Goal: Transaction & Acquisition: Purchase product/service

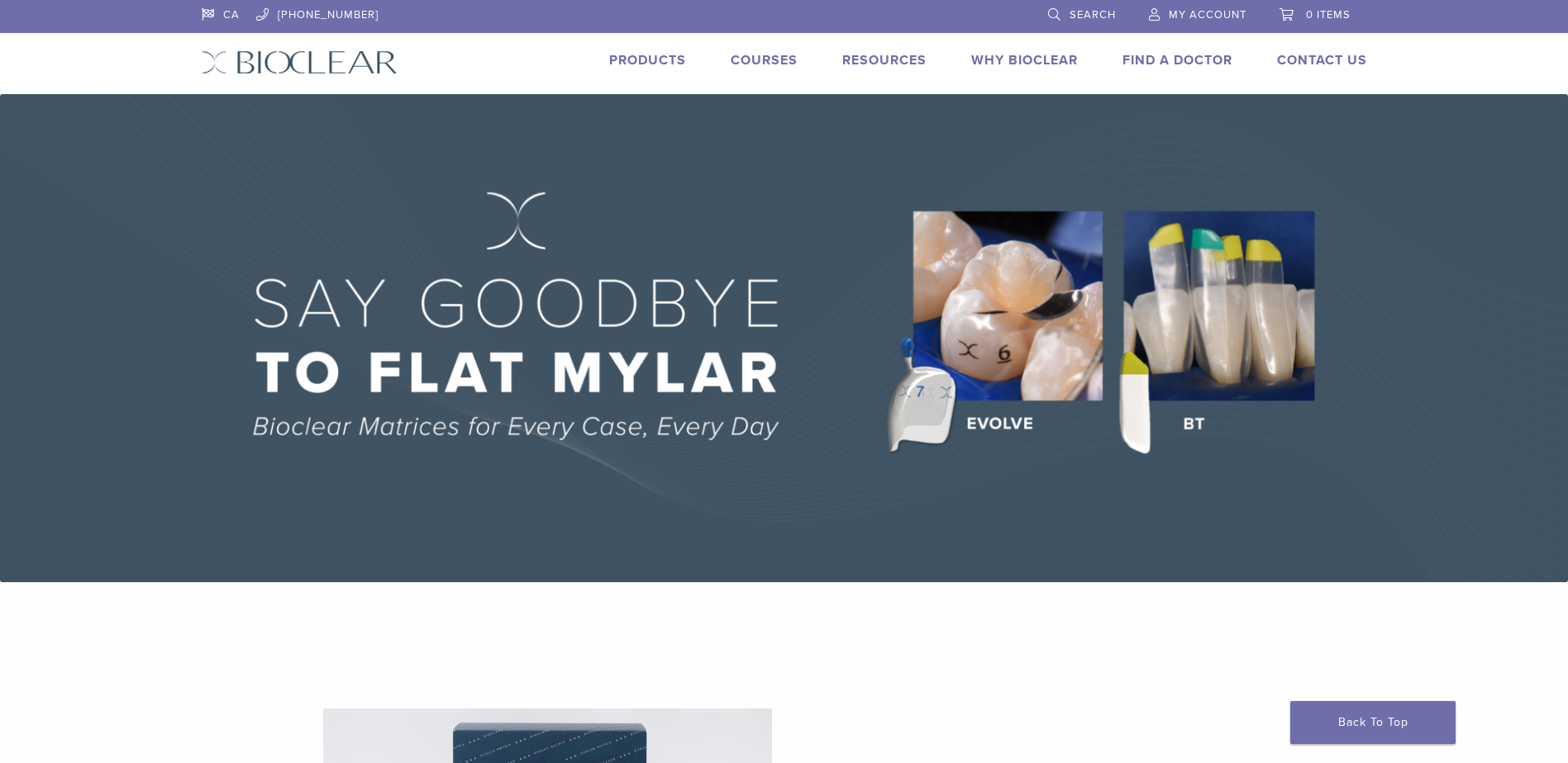
click at [619, 70] on li "Products" at bounding box center [648, 60] width 77 height 20
click at [648, 52] on li "Products" at bounding box center [648, 60] width 77 height 20
click at [648, 58] on link "Products" at bounding box center [648, 60] width 77 height 17
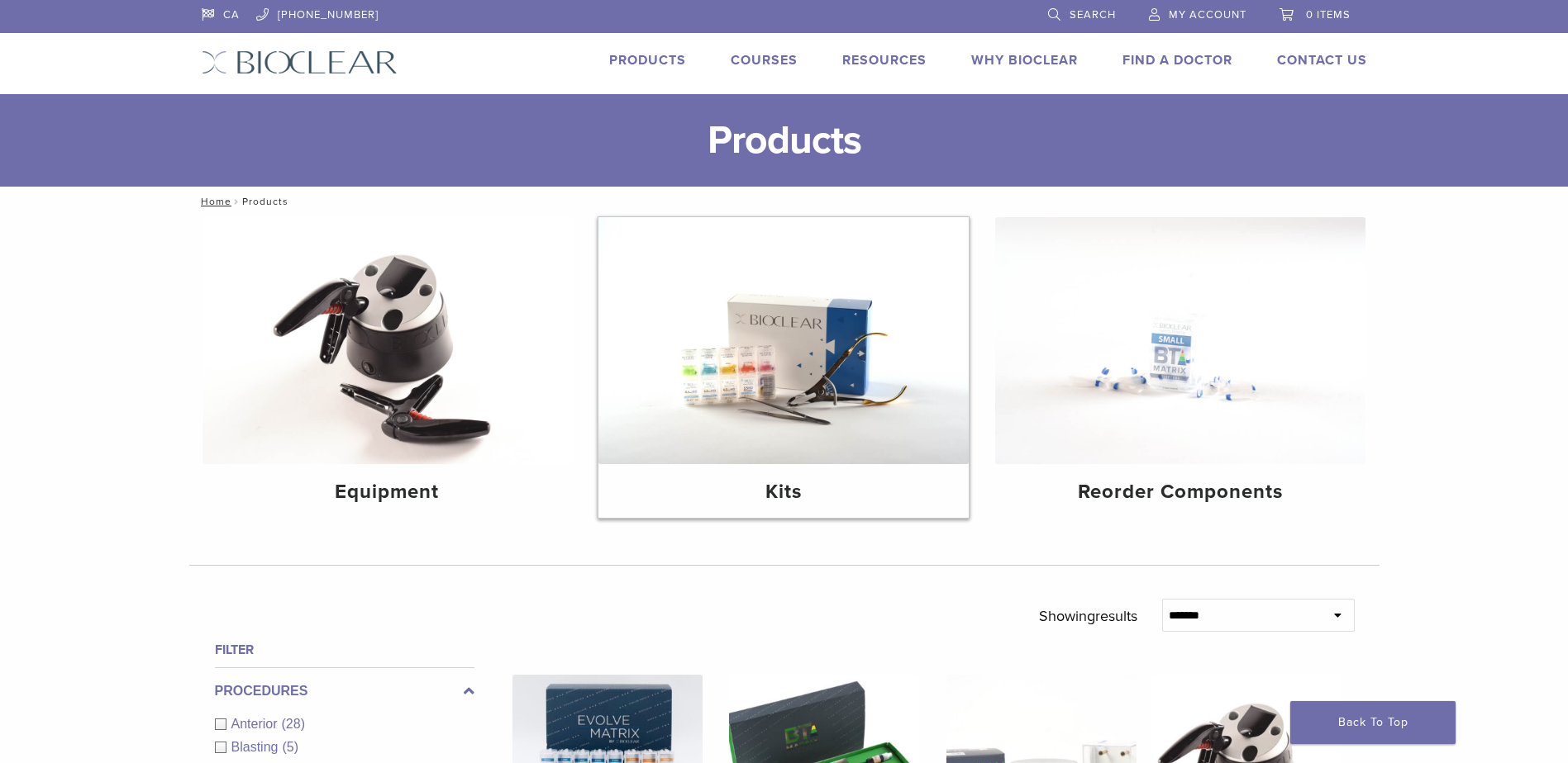
click at [765, 355] on img at bounding box center [783, 340] width 370 height 247
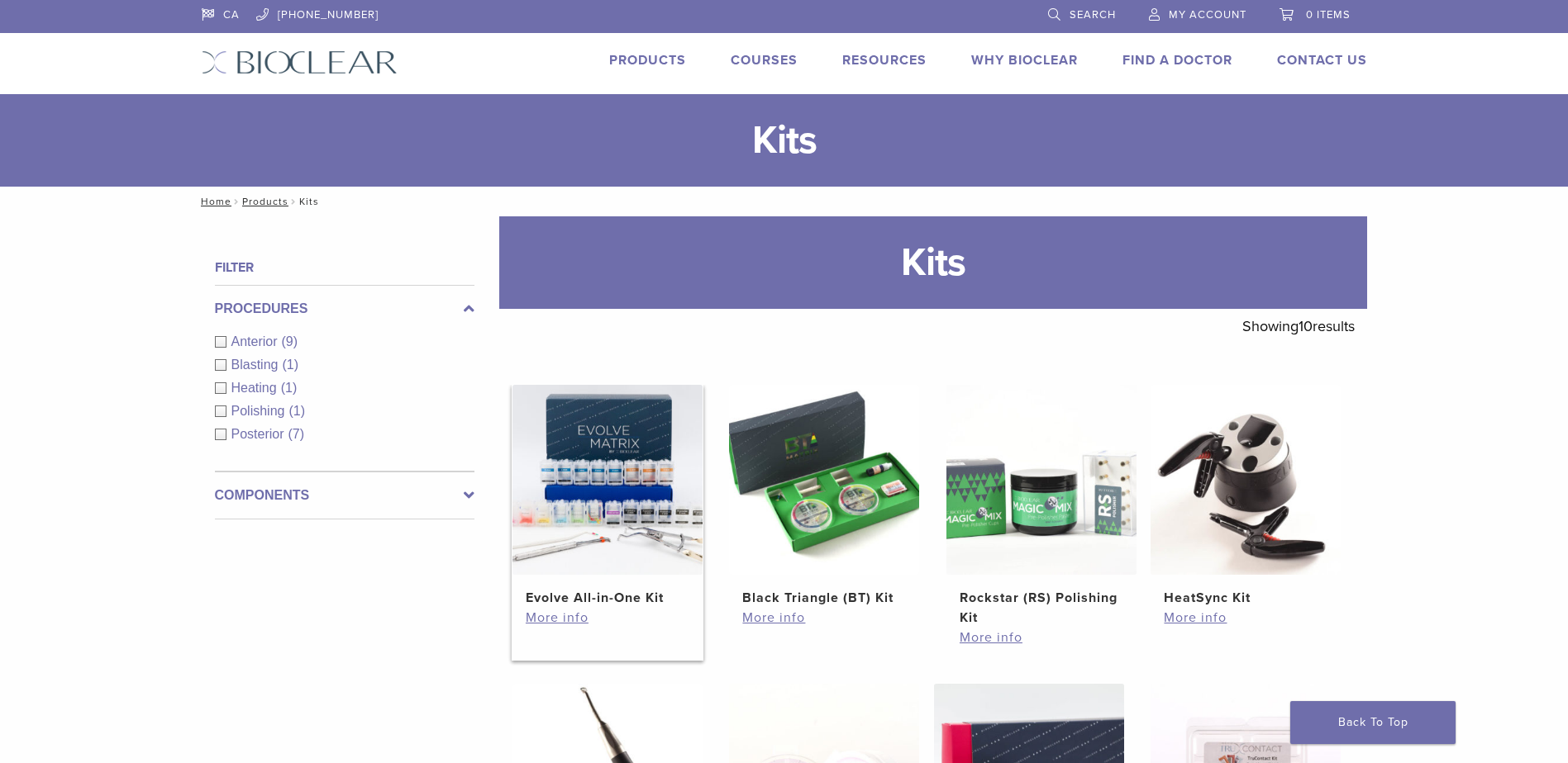
click at [605, 499] on img at bounding box center [607, 480] width 190 height 190
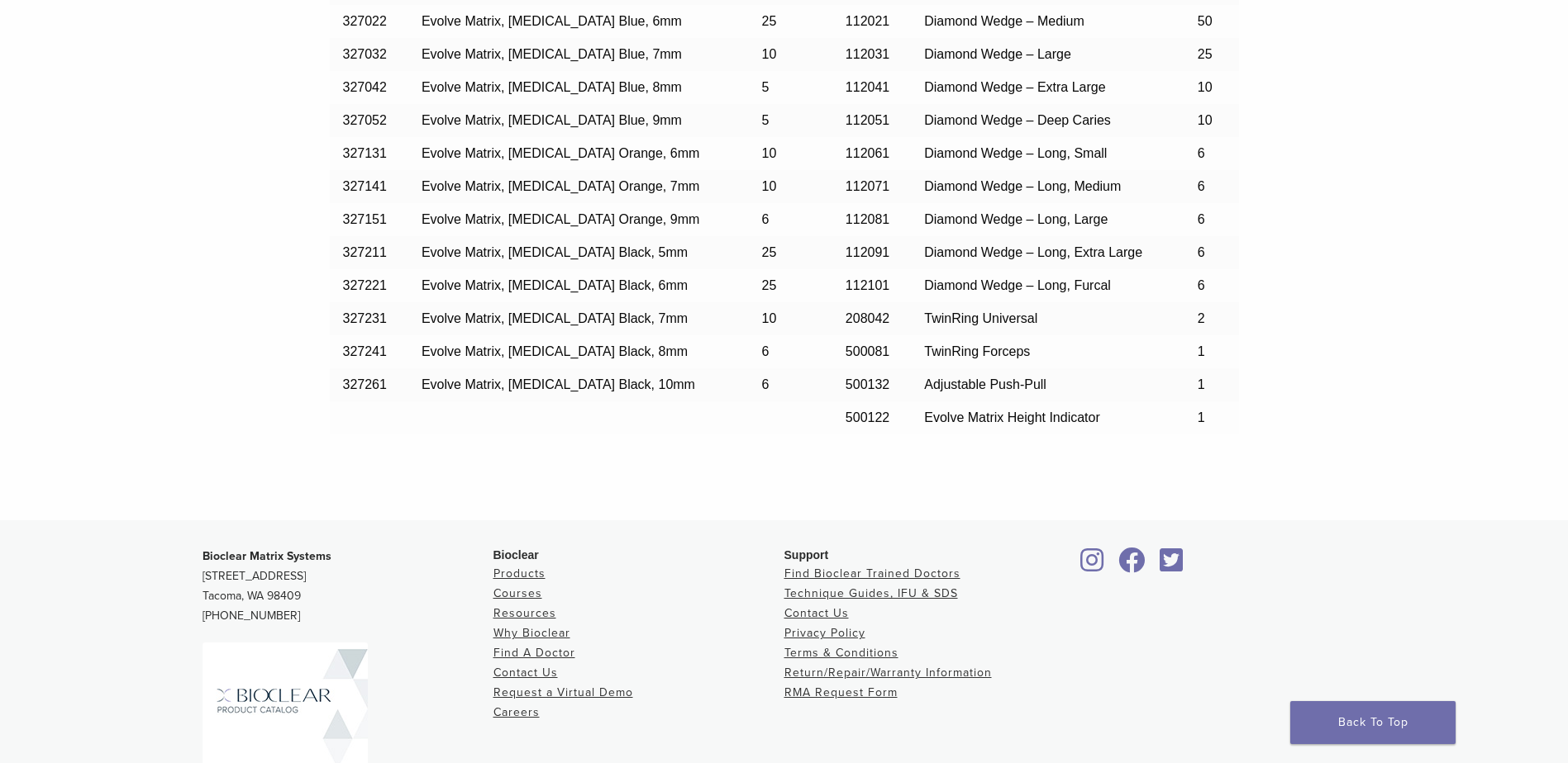
scroll to position [1596, 0]
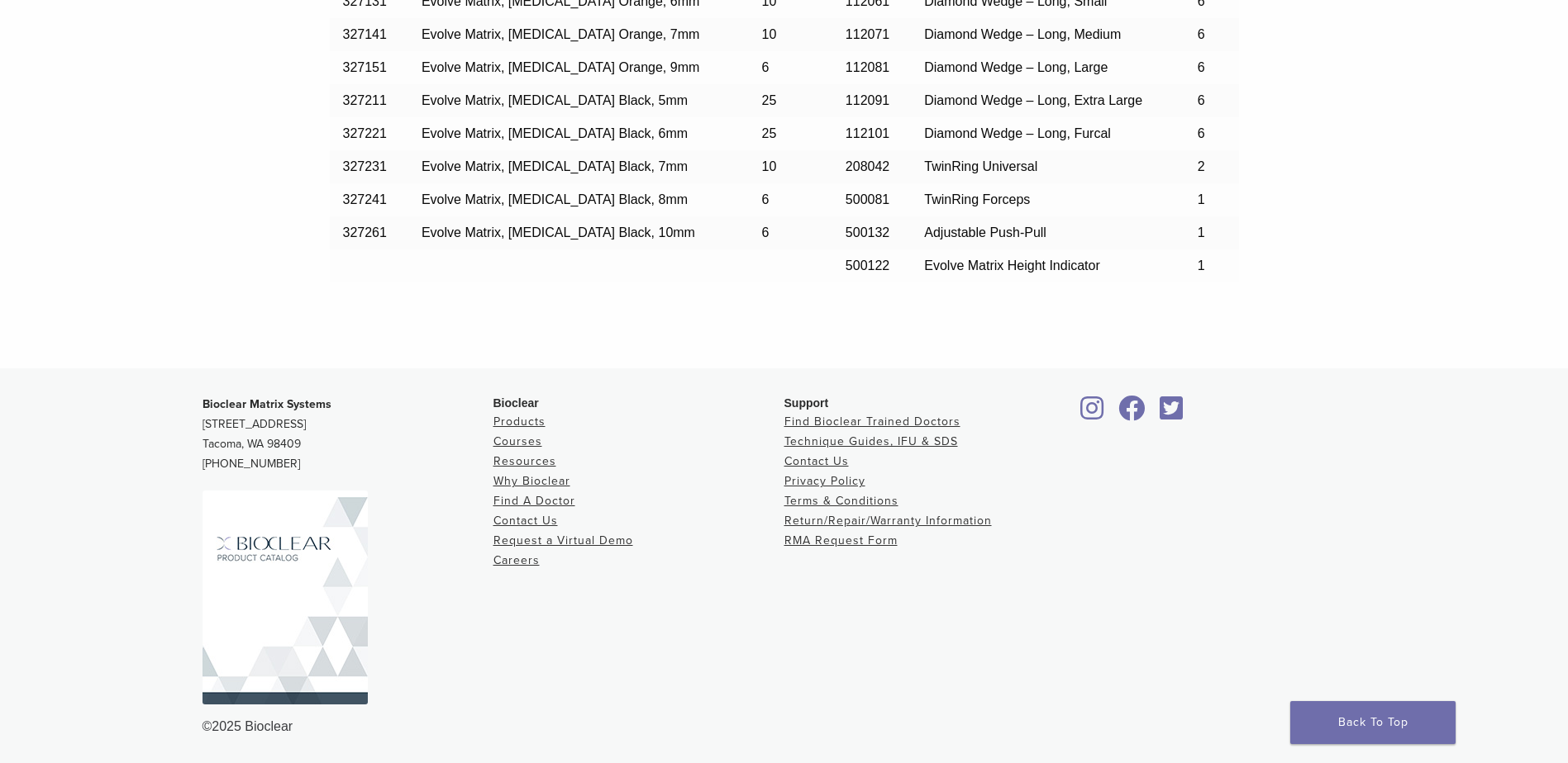
click at [236, 631] on img at bounding box center [285, 598] width 165 height 214
